Goal: Information Seeking & Learning: Learn about a topic

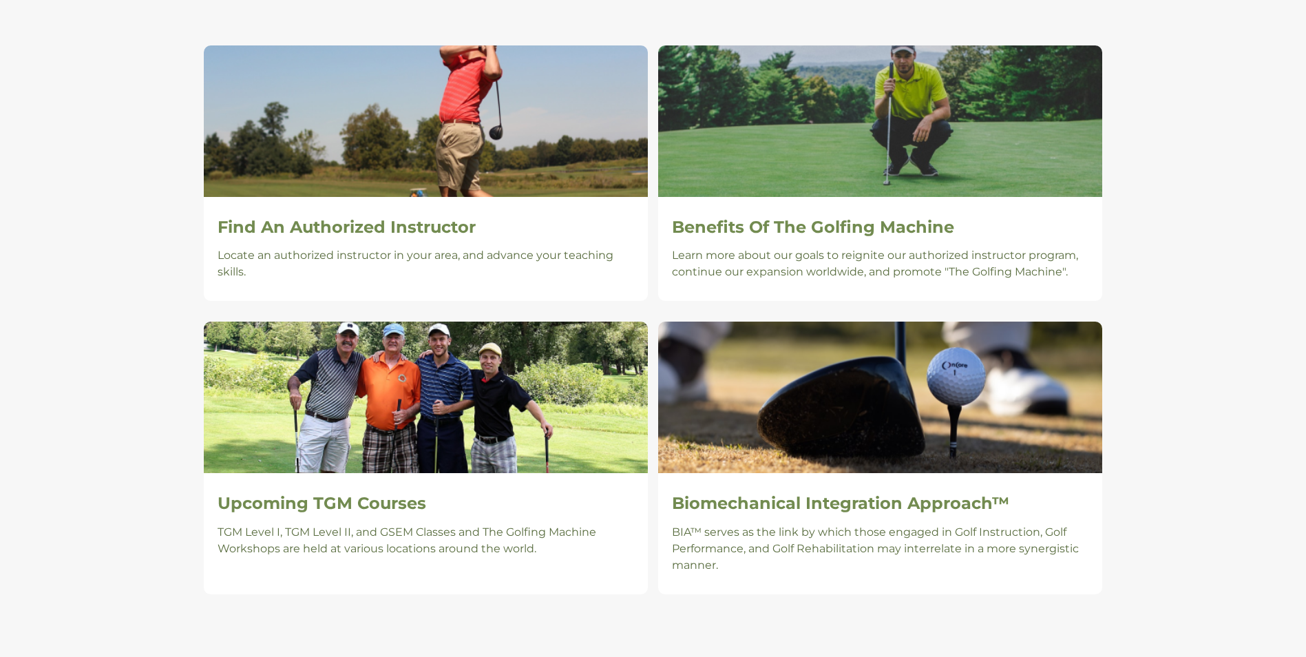
scroll to position [895, 0]
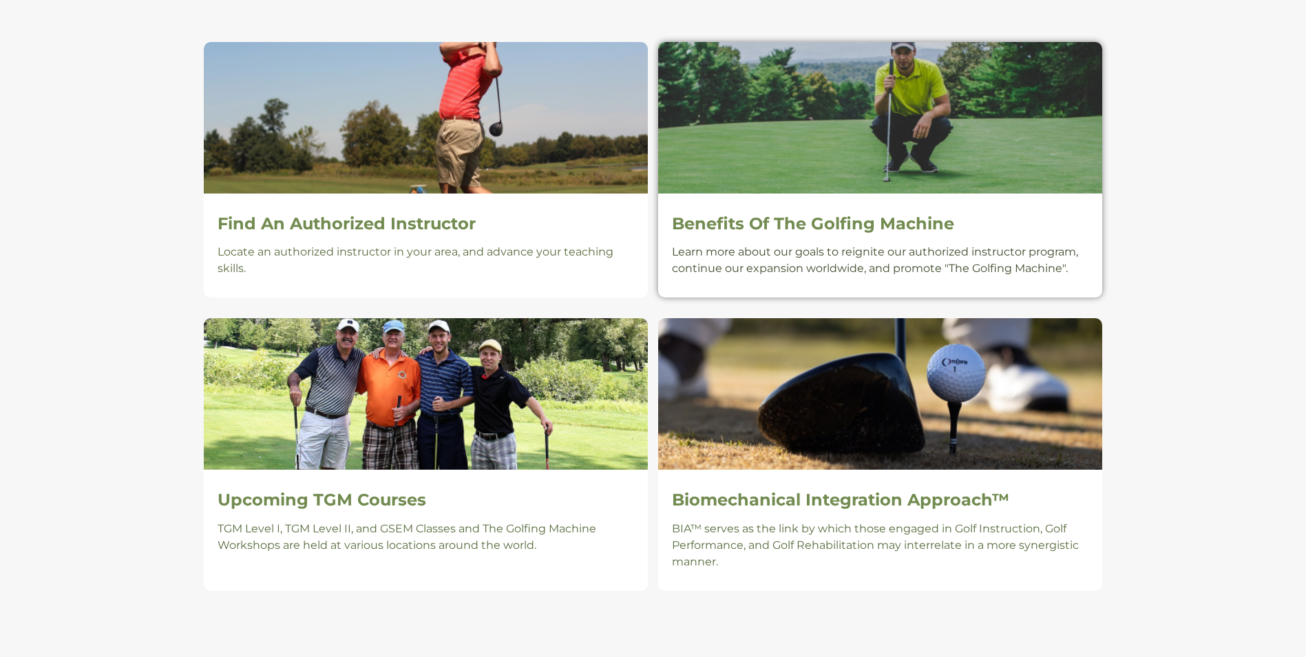
click at [826, 226] on h2 "Benefits Of The Golfing Machine" at bounding box center [880, 224] width 417 height 20
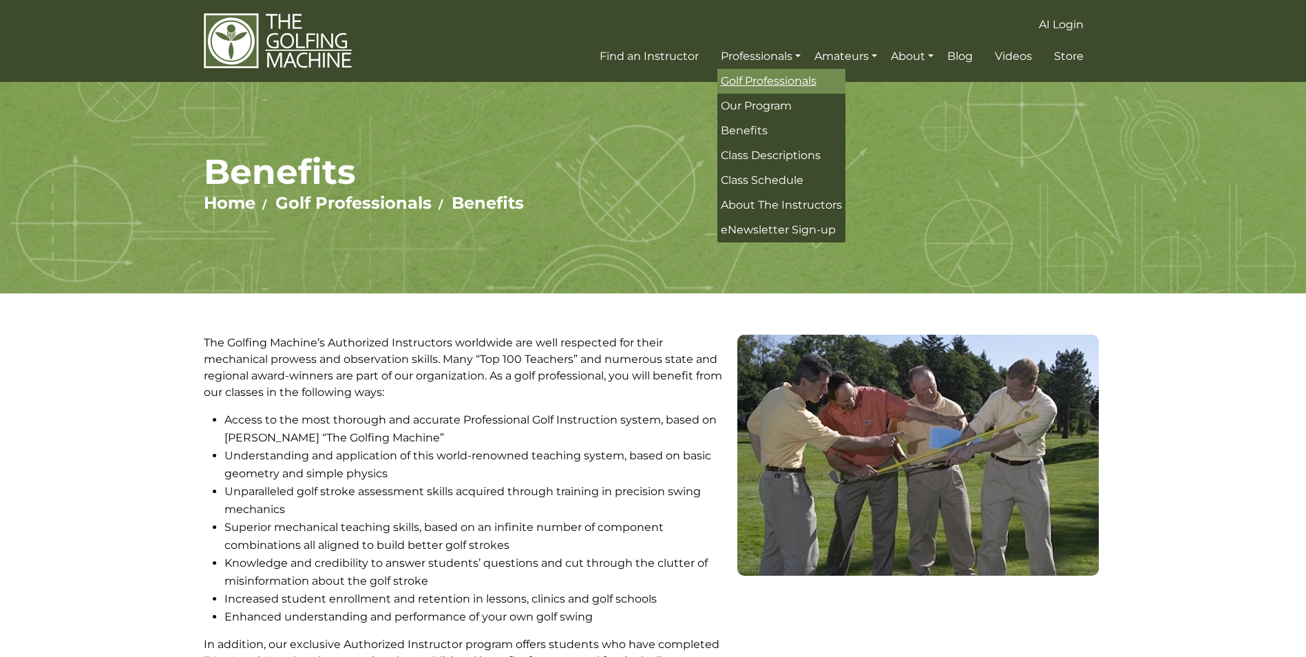
click at [759, 78] on span "Golf Professionals" at bounding box center [769, 80] width 96 height 13
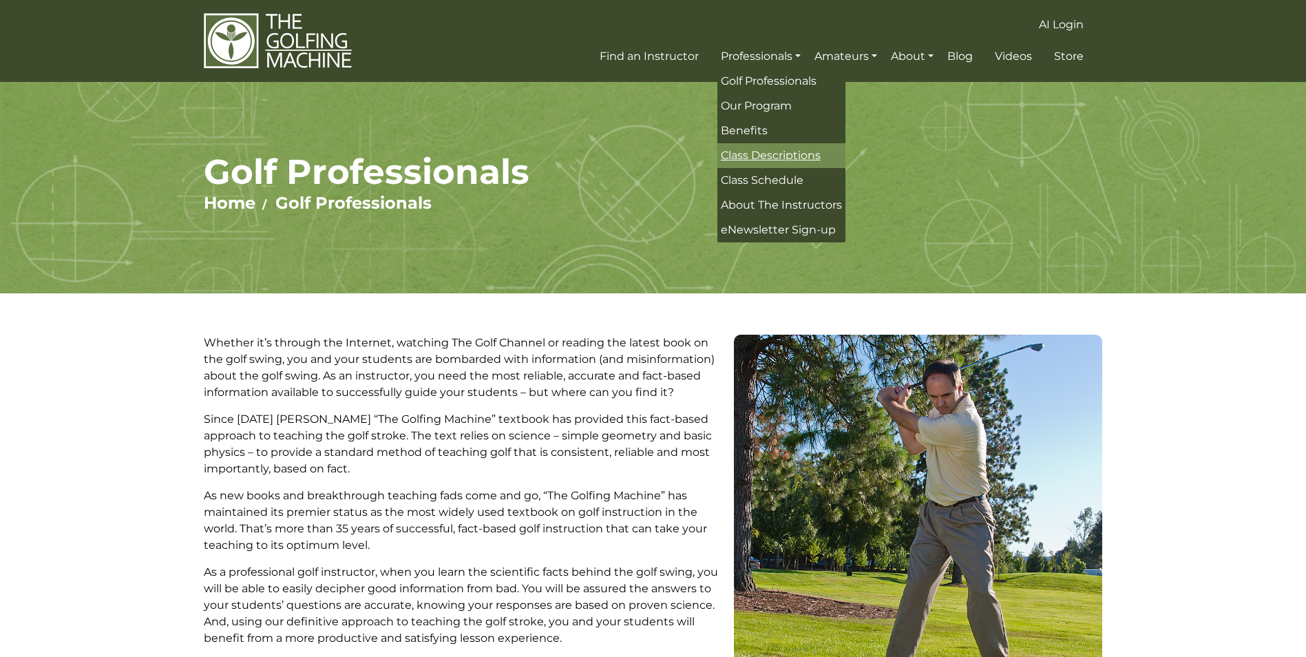
click at [787, 152] on span "Class Descriptions" at bounding box center [771, 155] width 100 height 13
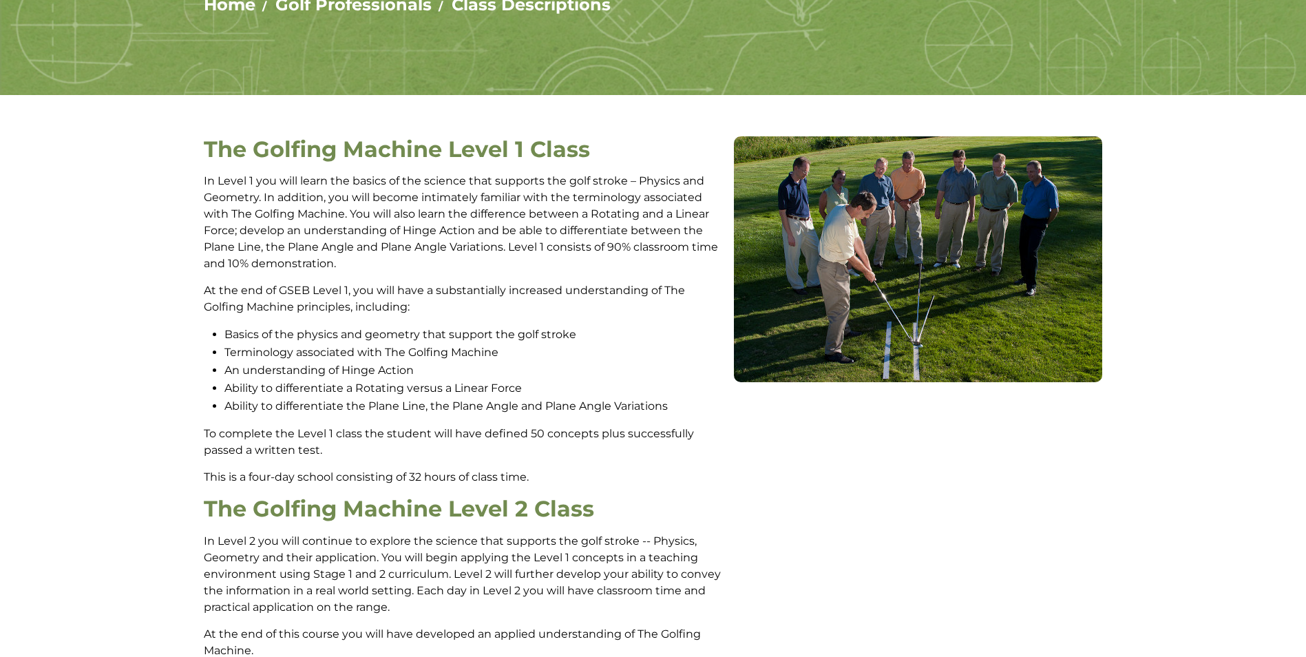
scroll to position [207, 0]
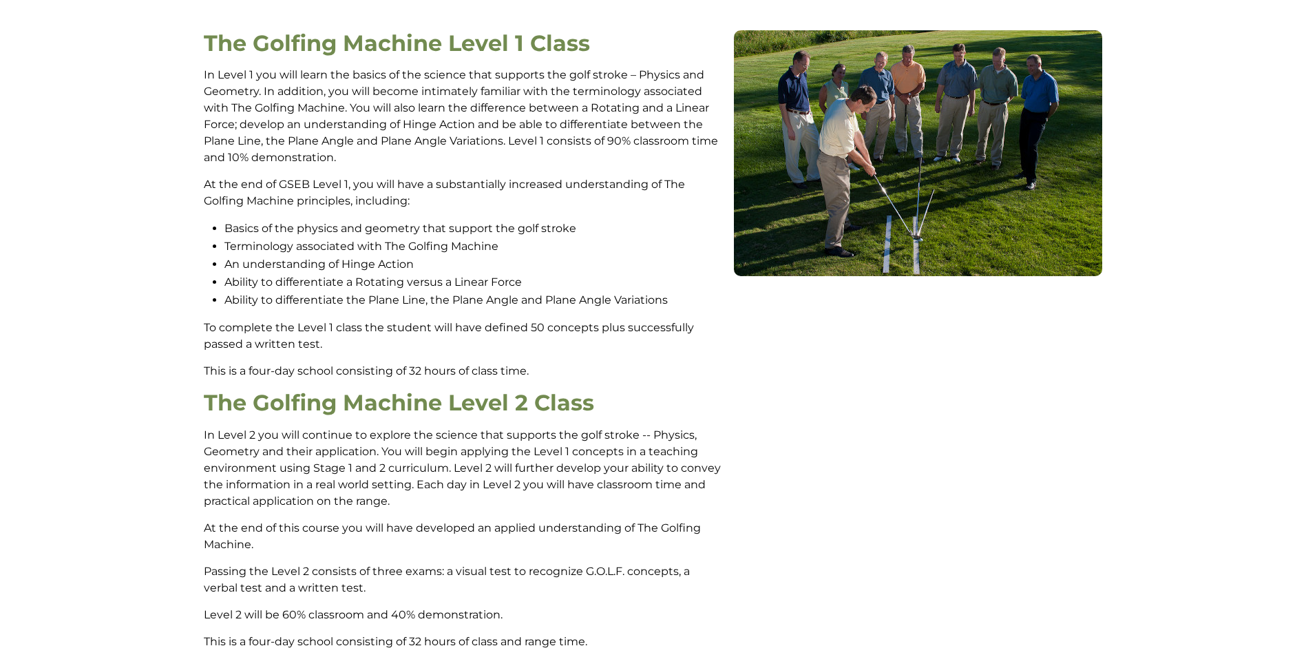
scroll to position [112, 0]
